Goal: Navigation & Orientation: Find specific page/section

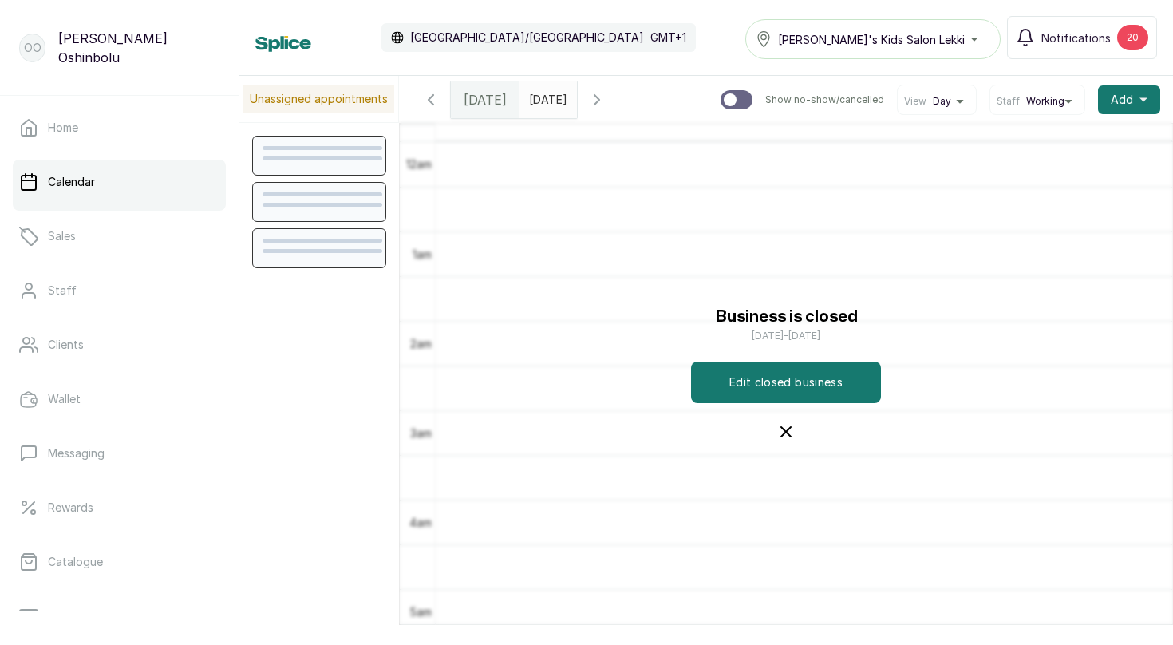
scroll to position [537, 0]
click at [606, 100] on icon "button" at bounding box center [596, 99] width 19 height 19
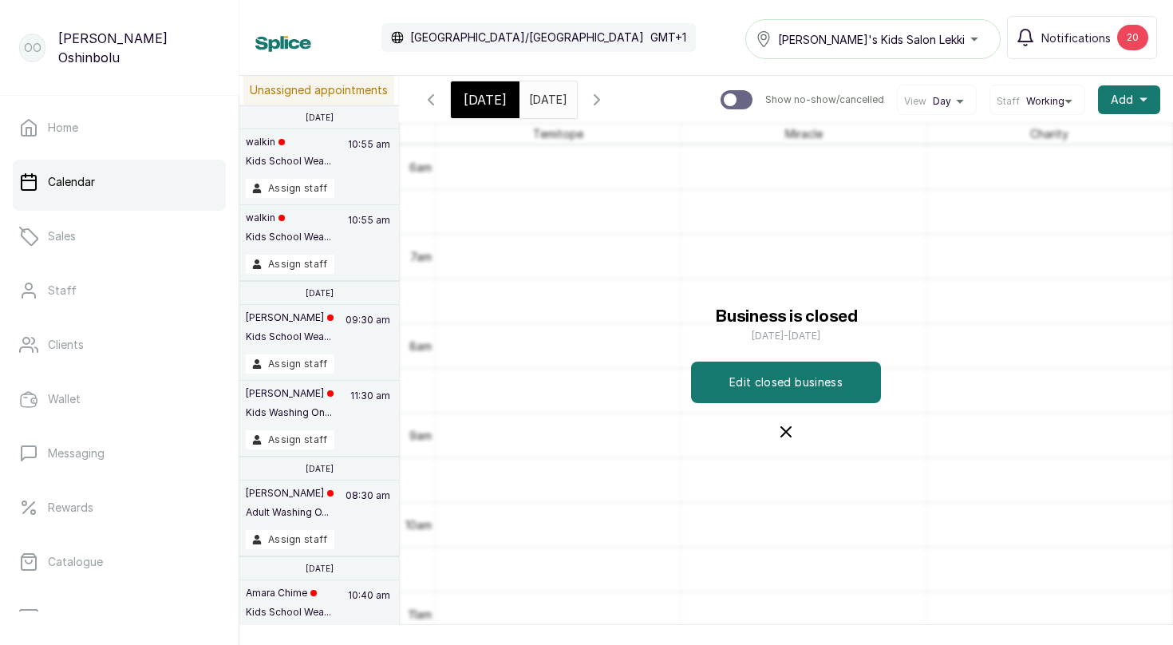
click at [599, 101] on icon "button" at bounding box center [596, 100] width 5 height 10
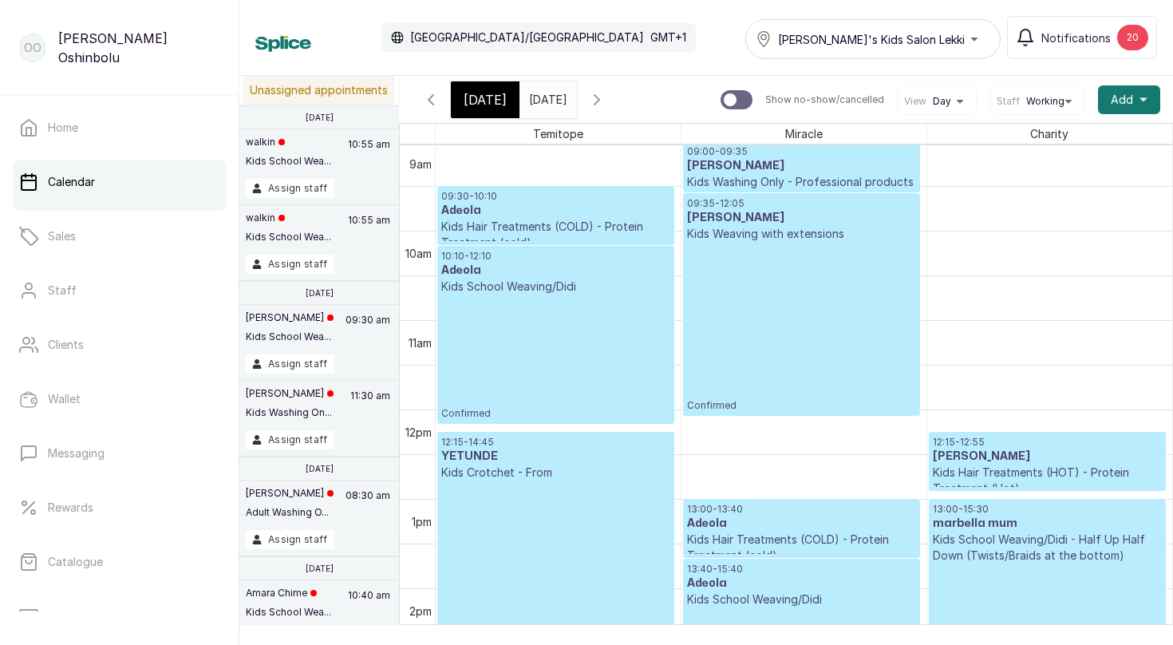
scroll to position [803, 0]
